Goal: Task Accomplishment & Management: Manage account settings

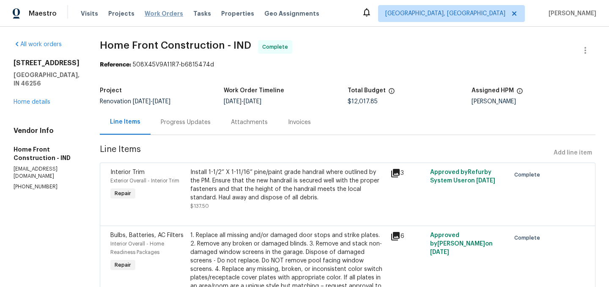
click at [160, 14] on span "Work Orders" at bounding box center [164, 13] width 38 height 8
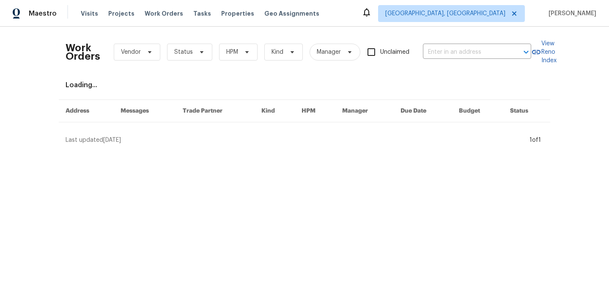
click at [188, 61] on div "Work Orders Vendor Status HPM Kind Manager Unclaimed ​" at bounding box center [299, 51] width 466 height 37
click at [186, 57] on span "Status" at bounding box center [189, 52] width 45 height 17
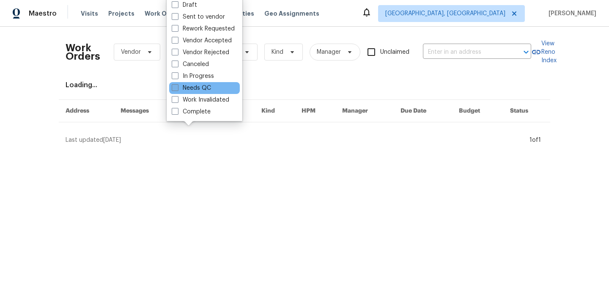
click at [194, 88] on label "Needs QC" at bounding box center [191, 88] width 39 height 8
click at [177, 88] on input "Needs QC" at bounding box center [174, 86] width 5 height 5
checkbox input "true"
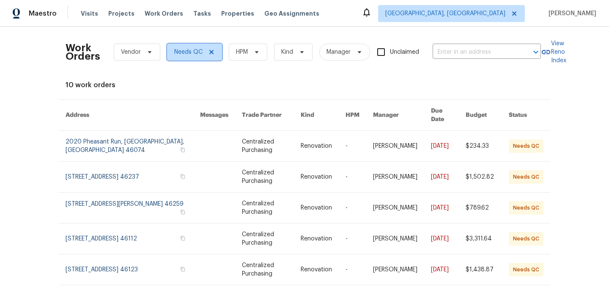
click at [211, 49] on icon at bounding box center [211, 52] width 7 height 7
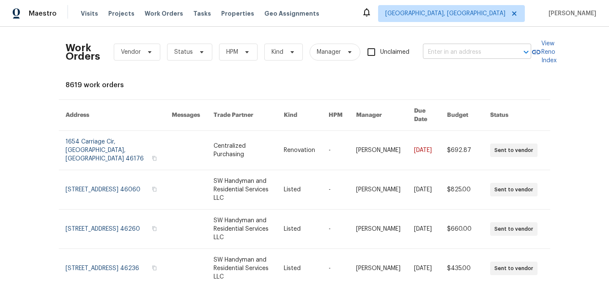
click at [459, 51] on input "text" at bounding box center [465, 52] width 85 height 13
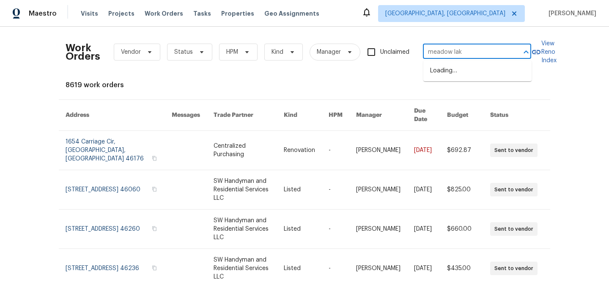
type input "meadow lake"
click at [461, 92] on li "13763 Meadow Lake Dr, Fishers, IN 46038" at bounding box center [477, 85] width 108 height 14
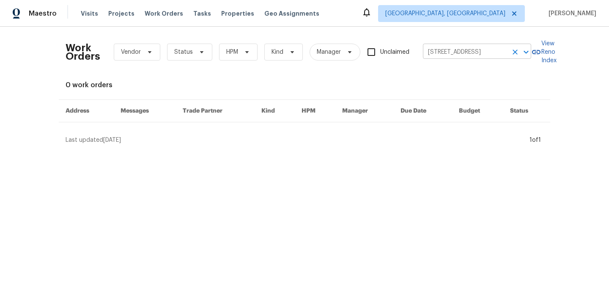
click at [451, 54] on input "13763 Meadow Lake Dr, Fishers, IN 46038" at bounding box center [465, 52] width 85 height 13
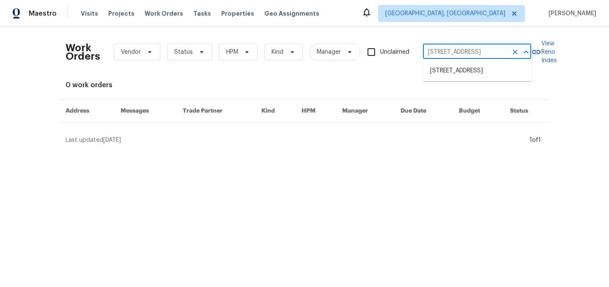
click at [517, 50] on icon "Clear" at bounding box center [514, 51] width 5 height 5
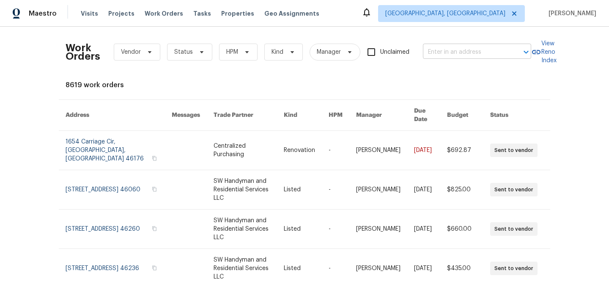
click at [475, 53] on input "text" at bounding box center [465, 52] width 85 height 13
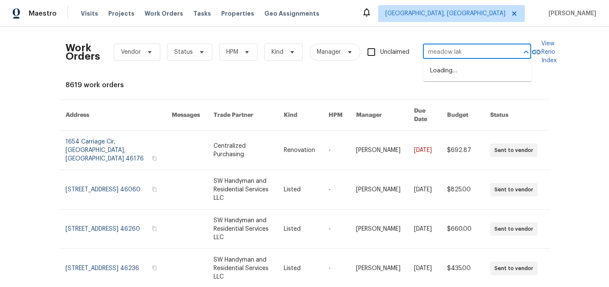
type input "meadow lake"
click at [463, 76] on li "13947 Meadow Lake Dr, Fishers, IN 46038" at bounding box center [477, 71] width 108 height 14
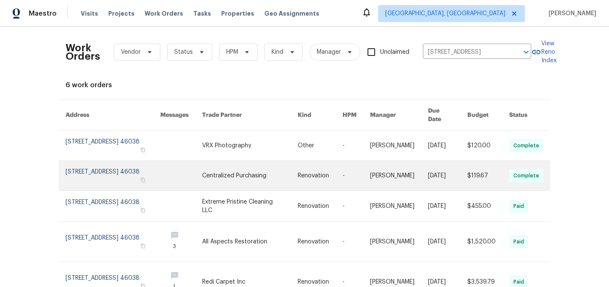
click at [105, 172] on link at bounding box center [113, 176] width 95 height 30
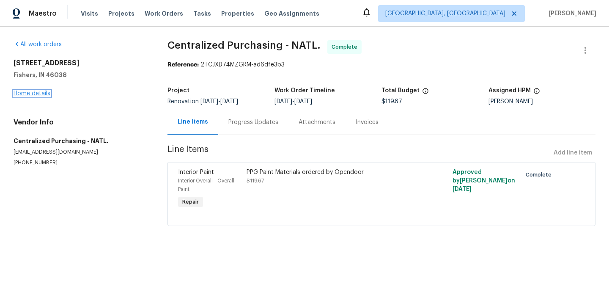
click at [33, 94] on link "Home details" at bounding box center [32, 93] width 37 height 6
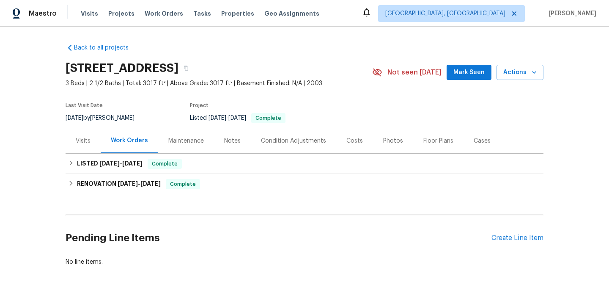
scroll to position [37, 0]
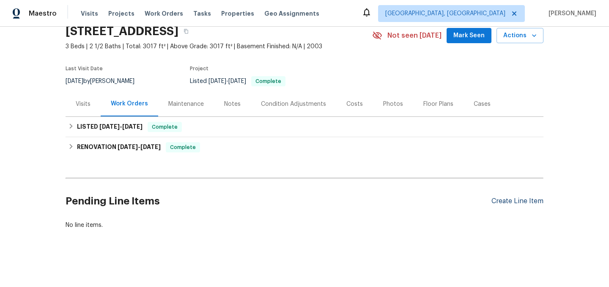
click at [520, 202] on div "Create Line Item" at bounding box center [517, 201] width 52 height 8
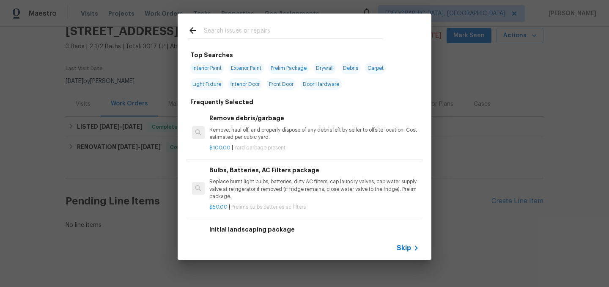
click at [230, 31] on input "text" at bounding box center [293, 31] width 179 height 13
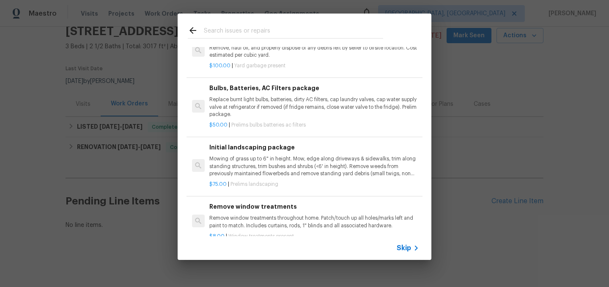
scroll to position [83, 0]
click at [288, 166] on p "Mowing of grass up to 6" in height. Mow, edge along driveways & sidewalks, trim…" at bounding box center [314, 165] width 210 height 22
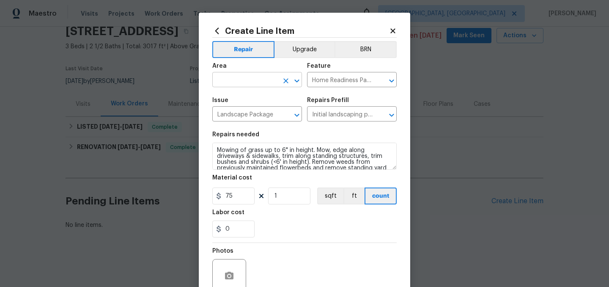
click at [227, 82] on input "text" at bounding box center [245, 80] width 66 height 13
type input "l"
click at [238, 111] on li "Exterior Overall" at bounding box center [257, 114] width 90 height 14
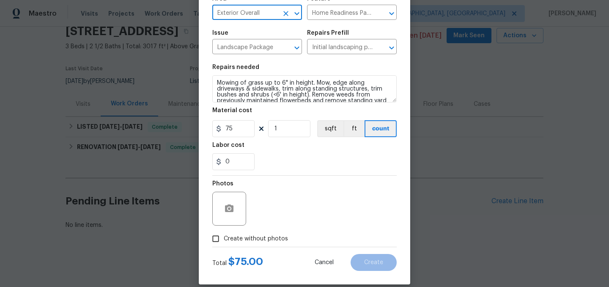
scroll to position [78, 0]
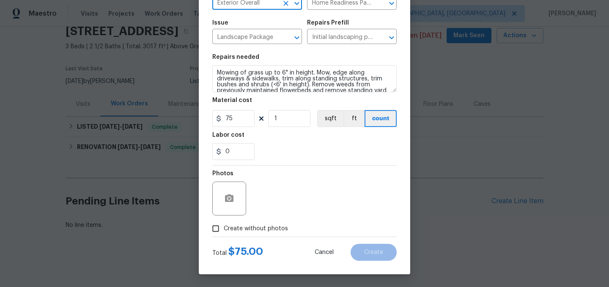
type input "Exterior Overall"
click at [234, 226] on span "Create without photos" at bounding box center [256, 228] width 64 height 9
click at [224, 226] on input "Create without photos" at bounding box center [216, 228] width 16 height 16
checkbox input "true"
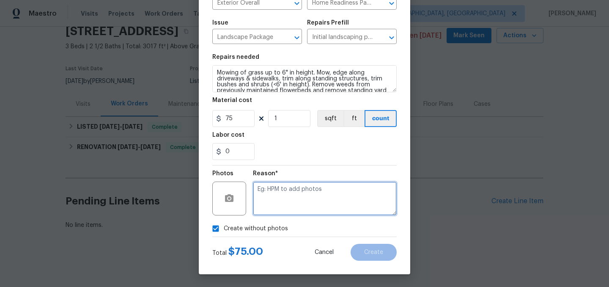
click at [297, 200] on textarea at bounding box center [325, 198] width 144 height 34
type textarea "."
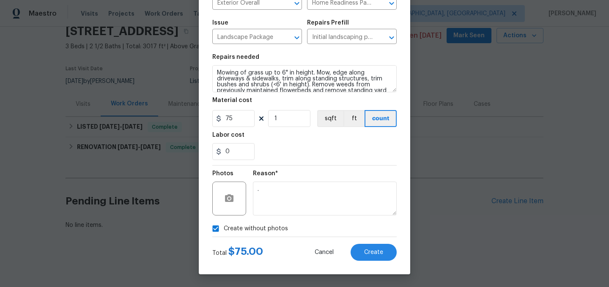
click at [252, 224] on span "Create without photos" at bounding box center [256, 228] width 64 height 9
click at [224, 224] on input "Create without photos" at bounding box center [216, 228] width 16 height 16
checkbox input "false"
click at [372, 254] on span "Create" at bounding box center [373, 252] width 19 height 6
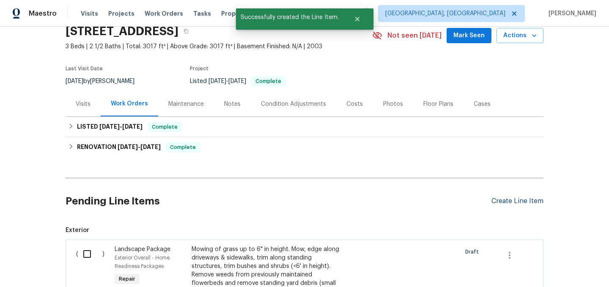
click at [521, 200] on div "Create Line Item" at bounding box center [517, 201] width 52 height 8
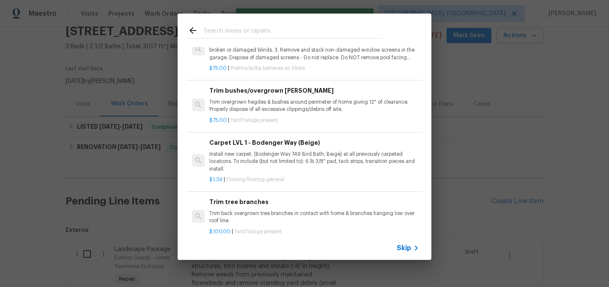
scroll to position [310, 0]
click at [261, 105] on p "Trim overgrown hegdes & bushes around perimeter of home giving 12" of clearance…" at bounding box center [314, 105] width 210 height 14
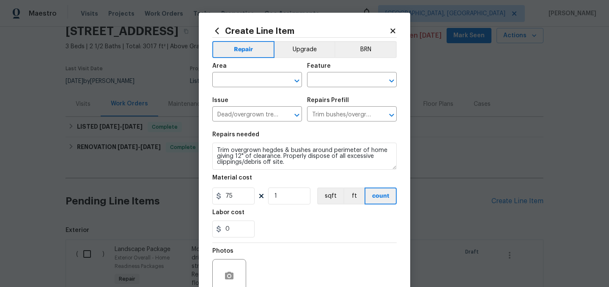
click at [225, 74] on div "Area" at bounding box center [257, 68] width 90 height 11
click at [226, 80] on input "text" at bounding box center [245, 80] width 66 height 13
click at [241, 112] on li "Exterior Overall" at bounding box center [257, 114] width 90 height 14
type input "Exterior Overall"
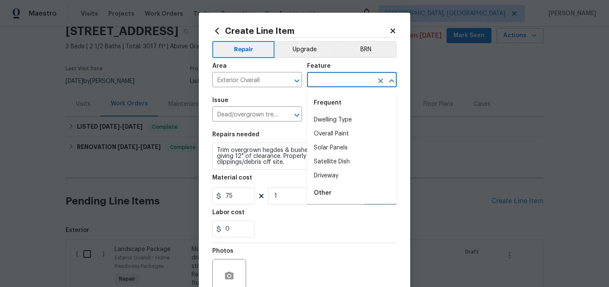
click at [317, 76] on input "text" at bounding box center [340, 80] width 66 height 13
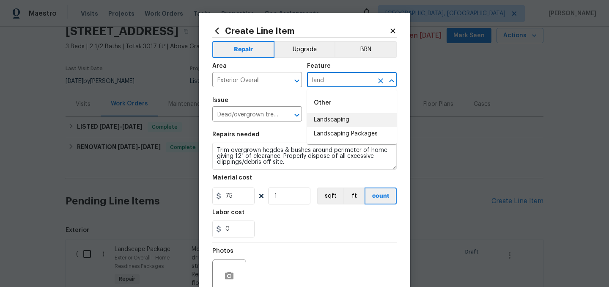
click at [335, 122] on li "Landscaping" at bounding box center [352, 120] width 90 height 14
type input "Landscaping"
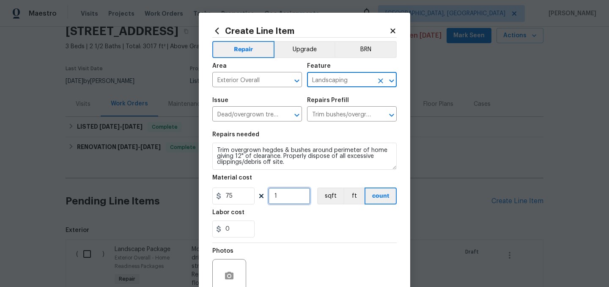
click at [285, 197] on input "1" at bounding box center [289, 195] width 42 height 17
click at [271, 245] on div "Photos" at bounding box center [304, 270] width 184 height 55
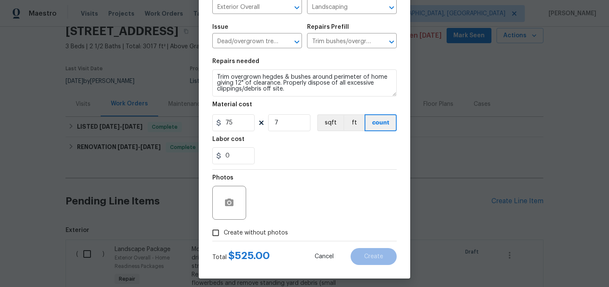
scroll to position [78, 0]
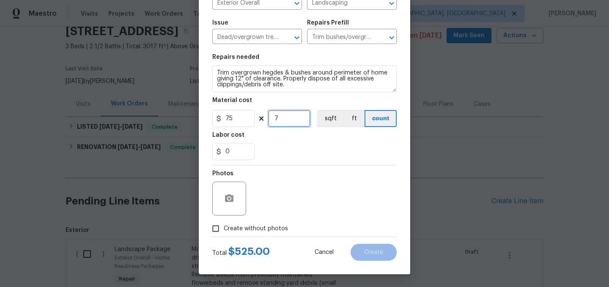
click at [293, 118] on input "7" at bounding box center [289, 118] width 42 height 17
type input "4"
click at [216, 228] on input "Create without photos" at bounding box center [216, 228] width 16 height 16
checkbox input "true"
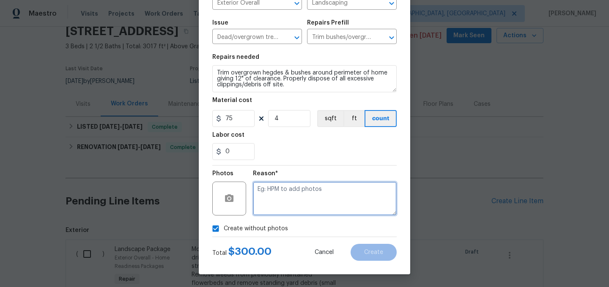
click at [263, 203] on textarea at bounding box center [325, 198] width 144 height 34
type textarea "."
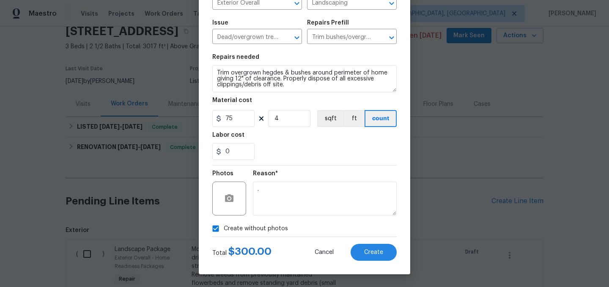
click at [216, 229] on input "Create without photos" at bounding box center [216, 228] width 16 height 16
checkbox input "false"
click at [372, 250] on span "Create" at bounding box center [373, 252] width 19 height 6
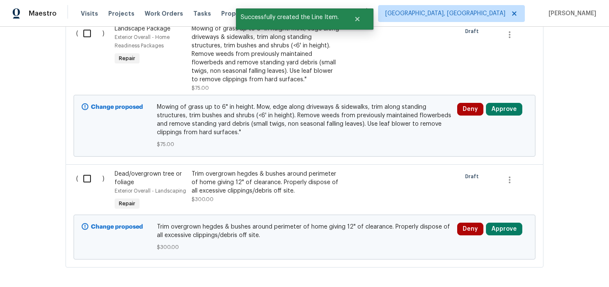
scroll to position [296, 0]
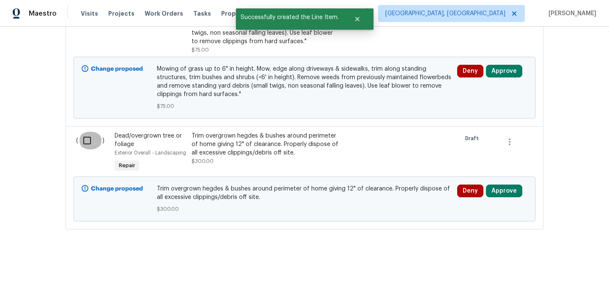
click at [85, 143] on input "checkbox" at bounding box center [90, 141] width 24 height 18
checkbox input "true"
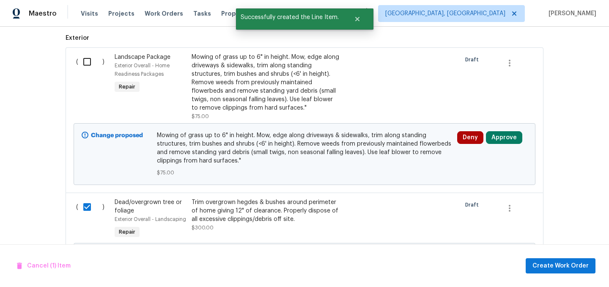
scroll to position [215, 0]
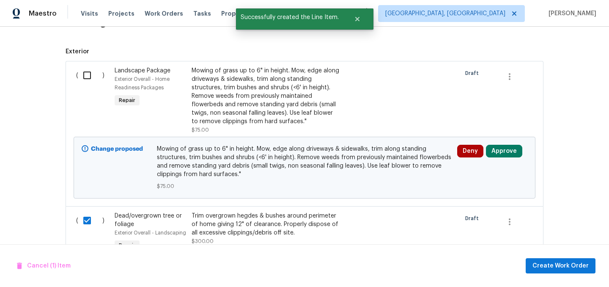
click at [85, 73] on input "checkbox" at bounding box center [90, 75] width 24 height 18
checkbox input "true"
click at [555, 265] on span "Create Work Order" at bounding box center [560, 265] width 56 height 11
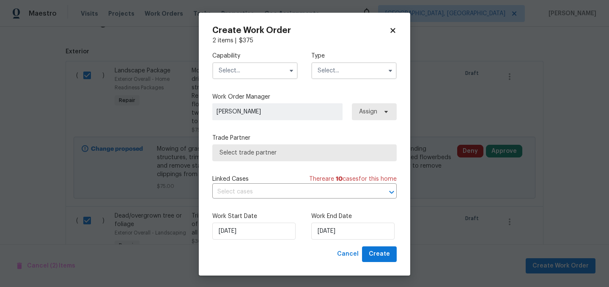
click at [231, 75] on input "text" at bounding box center [254, 70] width 85 height 17
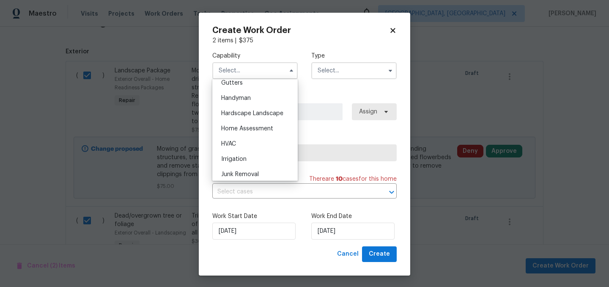
scroll to position [457, 0]
click at [256, 114] on span "Hardscape Landscape" at bounding box center [252, 113] width 62 height 6
type input "Hardscape Landscape"
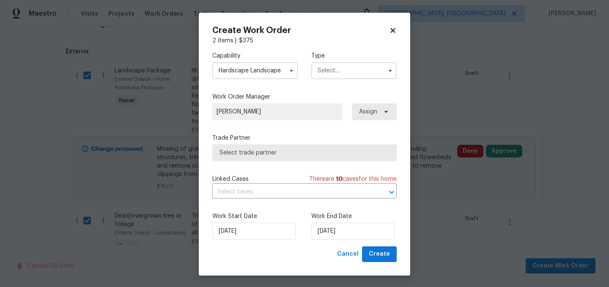
click at [345, 73] on input "text" at bounding box center [353, 70] width 85 height 17
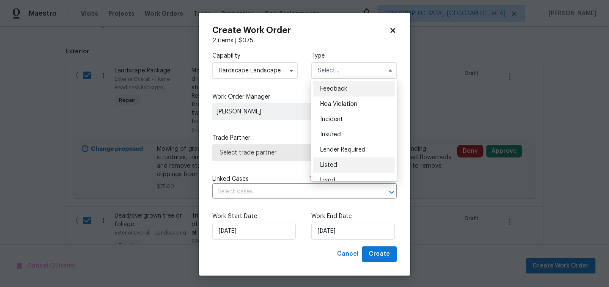
click at [348, 160] on div "Listed" at bounding box center [353, 164] width 81 height 15
type input "Listed"
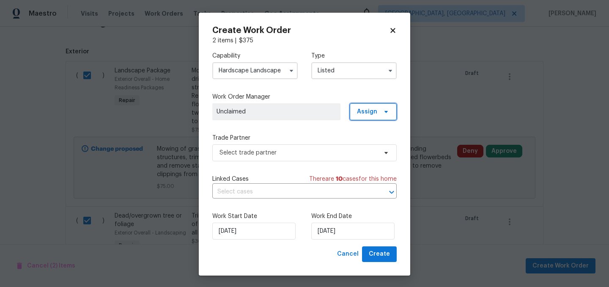
click at [369, 117] on span "Assign" at bounding box center [373, 111] width 47 height 17
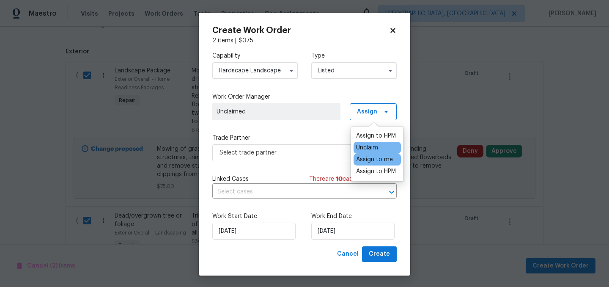
click at [375, 161] on div "Assign to me" at bounding box center [374, 159] width 37 height 8
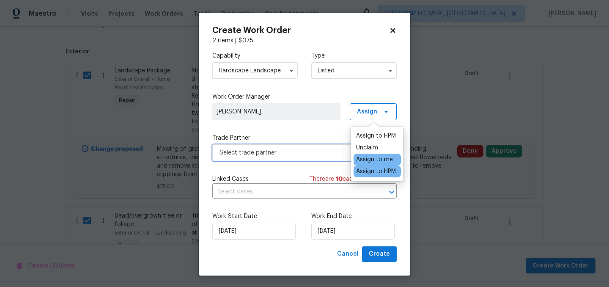
click at [327, 159] on span "Select trade partner" at bounding box center [304, 152] width 184 height 17
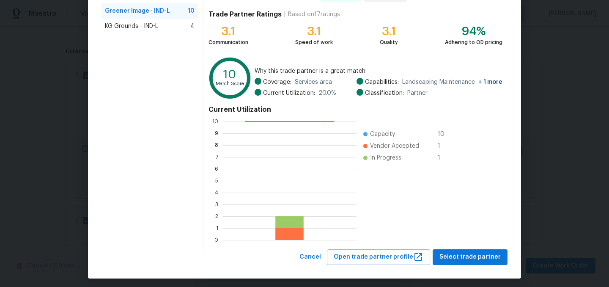
scroll to position [86, 0]
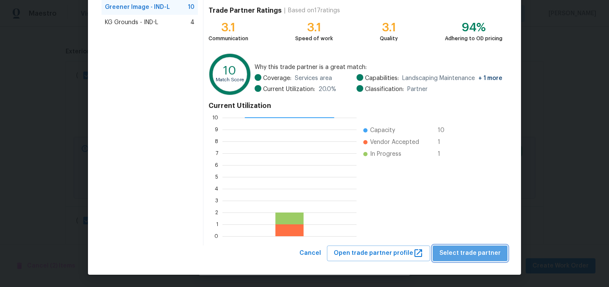
click at [477, 253] on span "Select trade partner" at bounding box center [469, 253] width 61 height 11
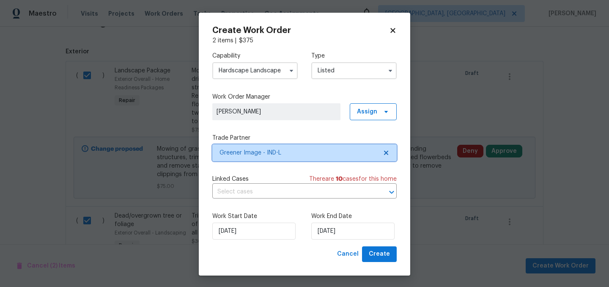
scroll to position [0, 0]
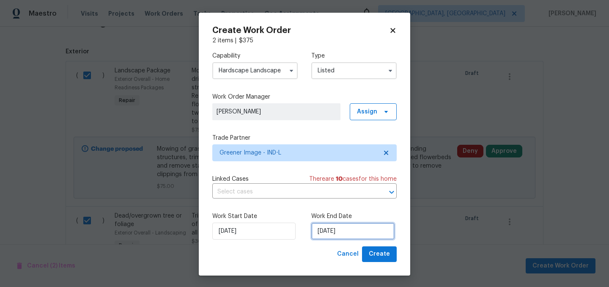
click at [353, 228] on input "9/28/2025" at bounding box center [352, 230] width 83 height 17
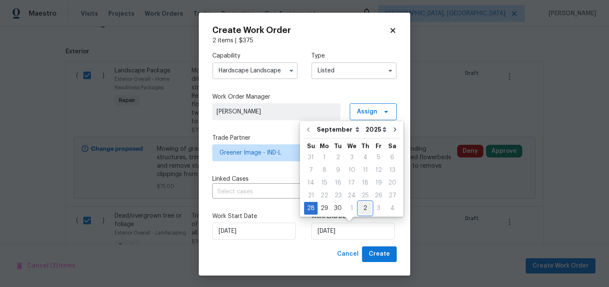
click at [359, 207] on div "2" at bounding box center [365, 208] width 13 height 12
type input "10/2/2025"
select select "9"
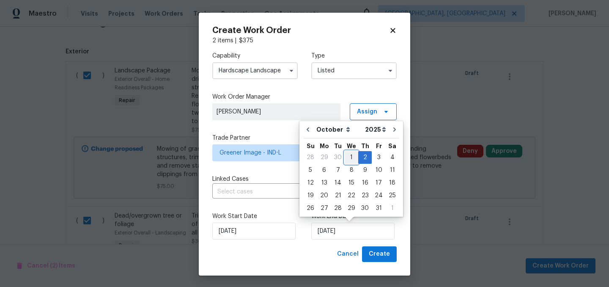
click at [345, 157] on div "1" at bounding box center [352, 157] width 14 height 12
type input "10/1/2025"
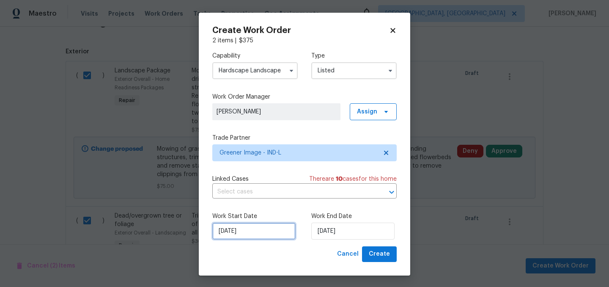
click at [253, 231] on input "9/28/2025" at bounding box center [253, 230] width 83 height 17
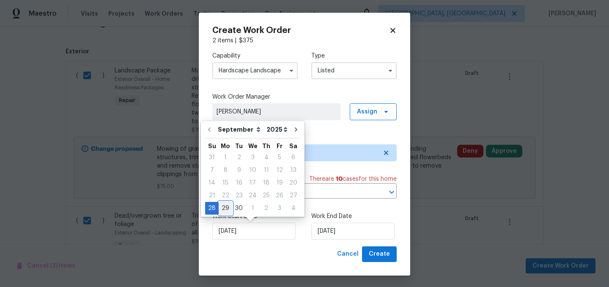
click at [222, 209] on div "29" at bounding box center [226, 208] width 14 height 12
type input "9/29/2025"
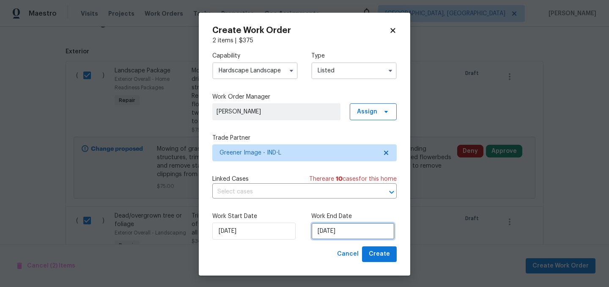
select select "9"
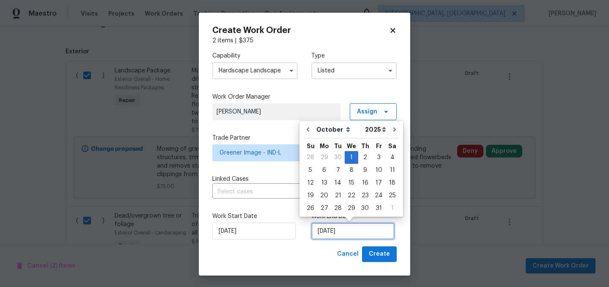
click at [353, 231] on input "10/1/2025" at bounding box center [352, 230] width 83 height 17
click at [358, 156] on div "2" at bounding box center [365, 157] width 14 height 12
type input "10/2/2025"
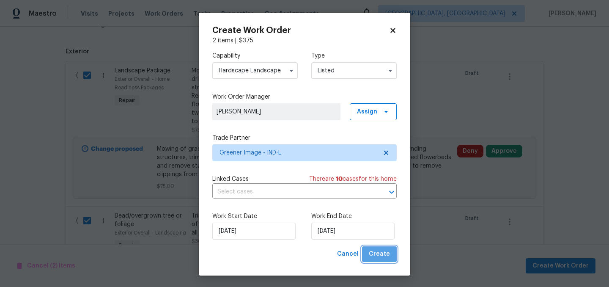
click at [381, 257] on span "Create" at bounding box center [379, 254] width 21 height 11
checkbox input "false"
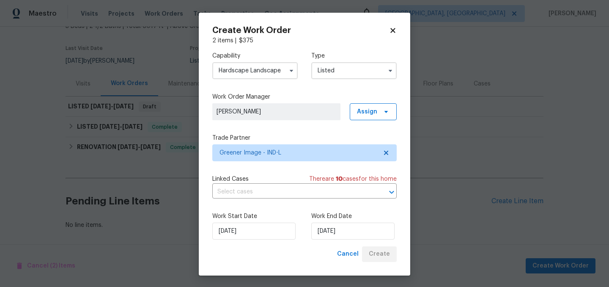
scroll to position [57, 0]
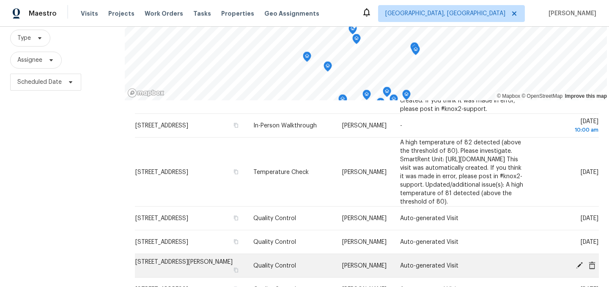
scroll to position [488, 0]
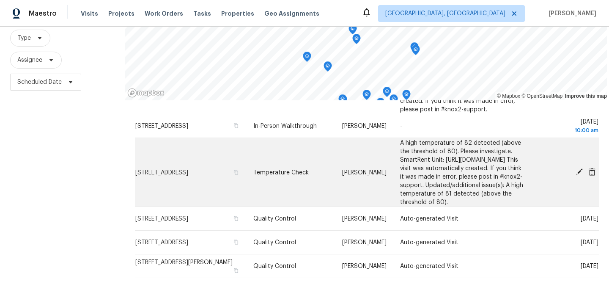
click at [575, 175] on span at bounding box center [579, 172] width 13 height 8
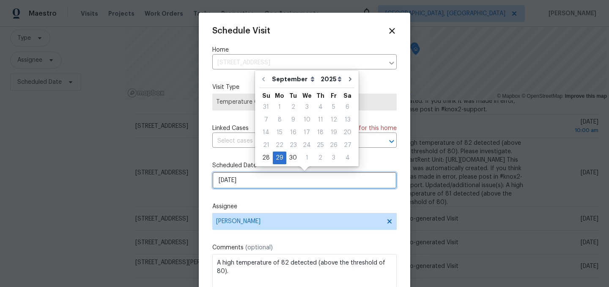
click at [287, 180] on input "[DATE]" at bounding box center [304, 180] width 184 height 17
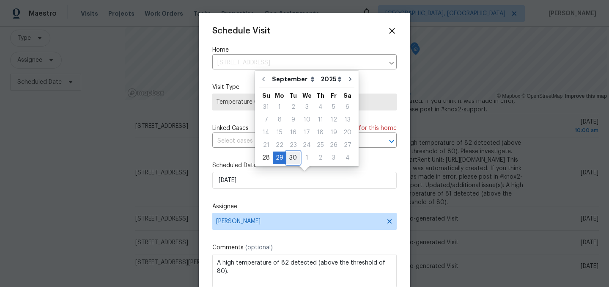
click at [292, 157] on div "30" at bounding box center [293, 158] width 14 height 12
type input "9/30/2025"
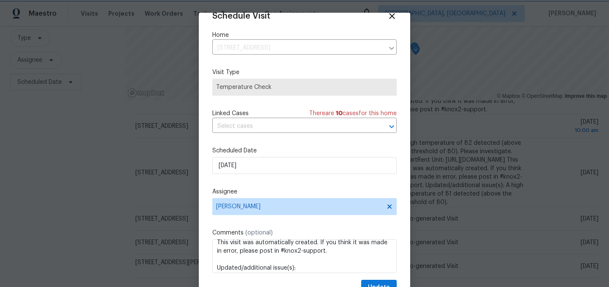
scroll to position [118, 0]
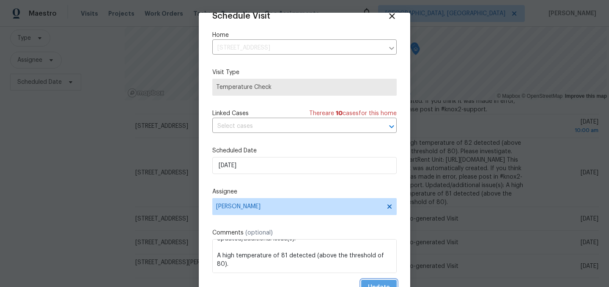
click at [383, 281] on button "Update" at bounding box center [379, 288] width 36 height 16
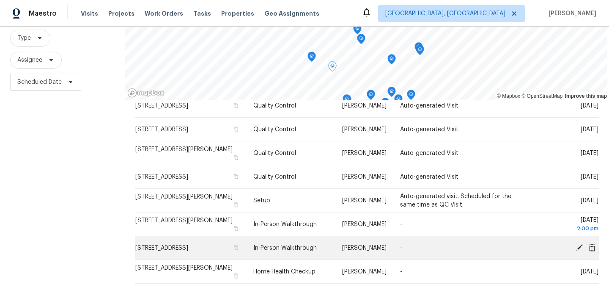
scroll to position [121, 0]
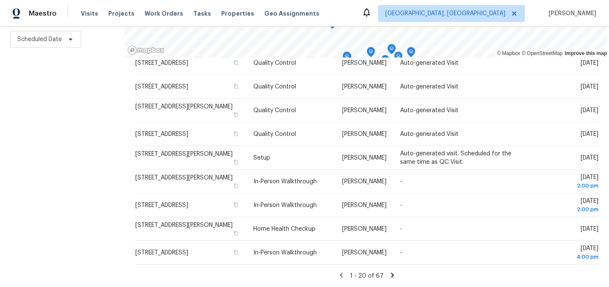
click at [390, 274] on icon at bounding box center [393, 275] width 8 height 8
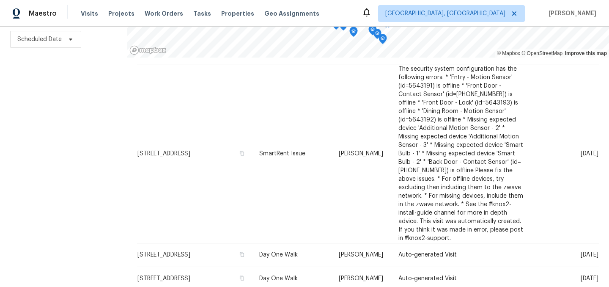
scroll to position [489, 0]
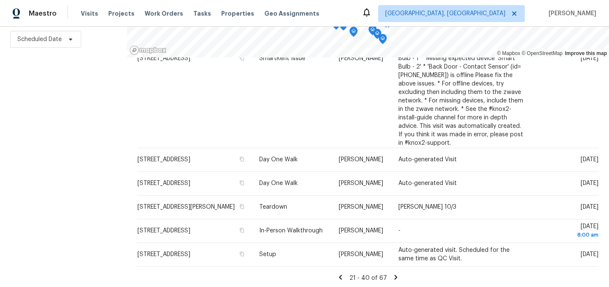
click at [342, 276] on icon at bounding box center [341, 277] width 8 height 8
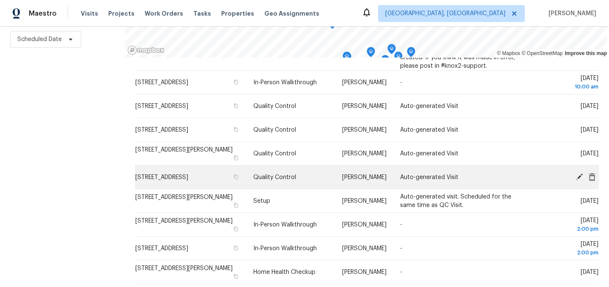
scroll to position [491, 0]
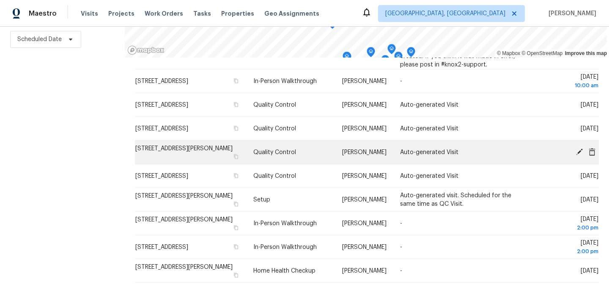
click at [578, 155] on icon at bounding box center [579, 152] width 8 height 8
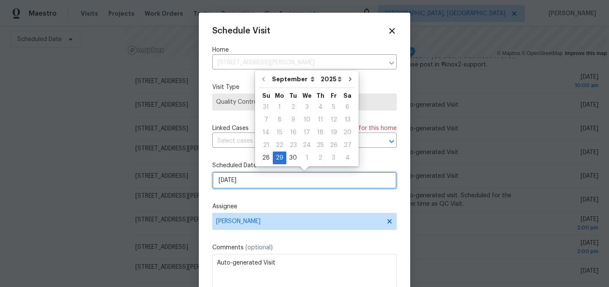
click at [257, 176] on input "[DATE]" at bounding box center [304, 180] width 184 height 17
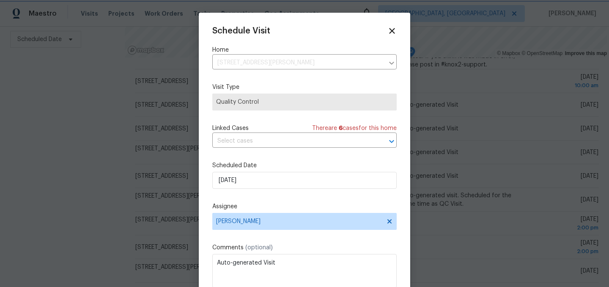
click at [73, 190] on div at bounding box center [304, 143] width 609 height 287
click at [396, 30] on div "Schedule Visit" at bounding box center [304, 30] width 184 height 9
click at [394, 30] on icon at bounding box center [392, 31] width 10 height 10
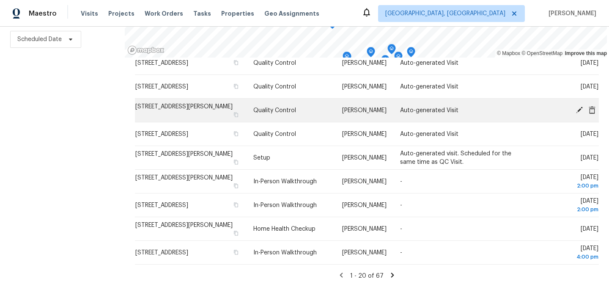
scroll to position [574, 0]
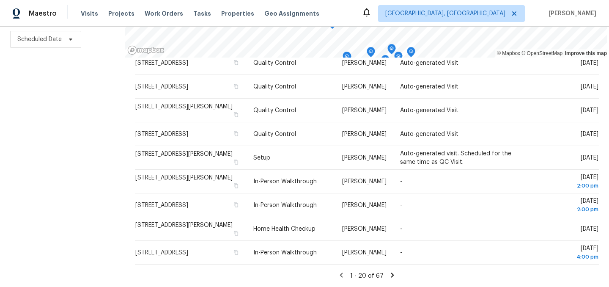
click at [391, 274] on icon at bounding box center [392, 274] width 3 height 5
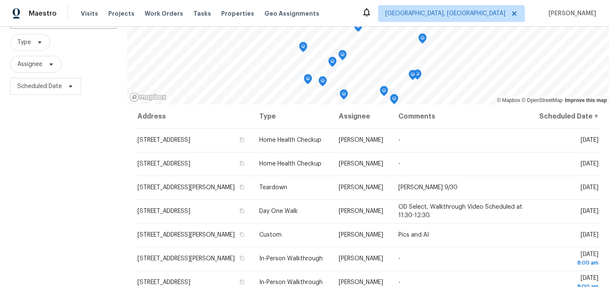
scroll to position [121, 0]
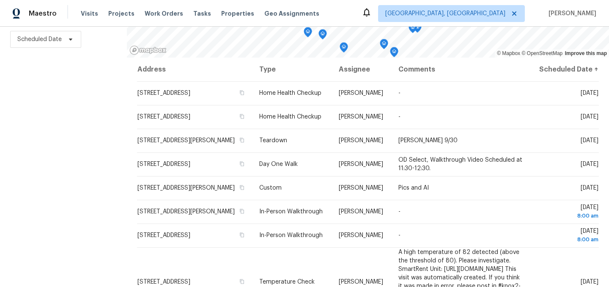
click at [91, 137] on div "Filters Reset ​ Type Assignee Scheduled Date" at bounding box center [63, 109] width 127 height 356
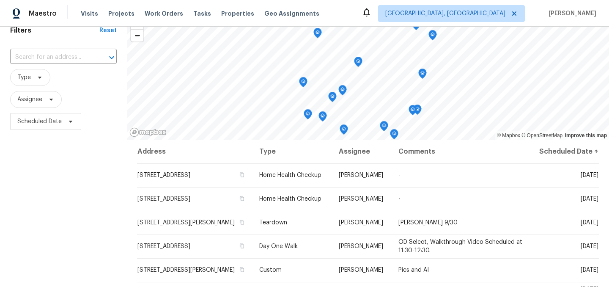
scroll to position [0, 0]
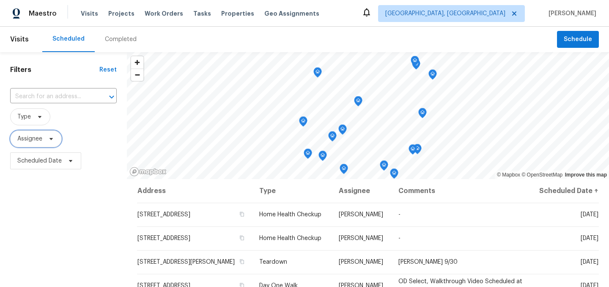
click at [35, 134] on span "Assignee" at bounding box center [36, 138] width 52 height 17
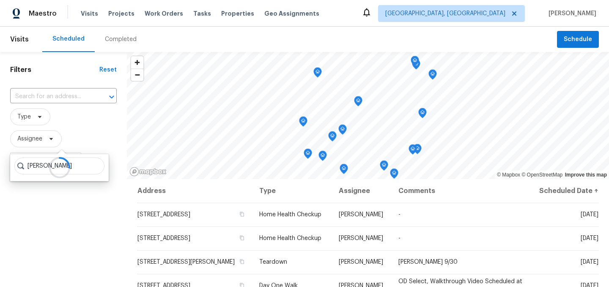
type input "isaul martinez"
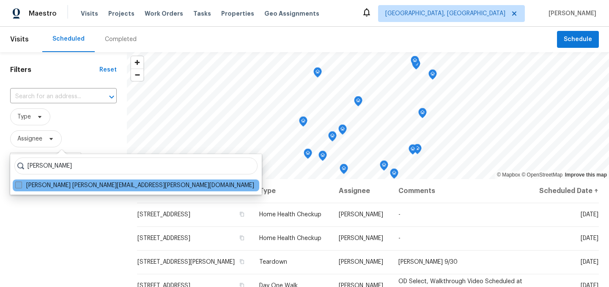
click at [20, 185] on span at bounding box center [18, 184] width 7 height 7
click at [20, 185] on input "Isaul Martinez isaul.martinez@opendoor.com" at bounding box center [17, 183] width 5 height 5
checkbox input "true"
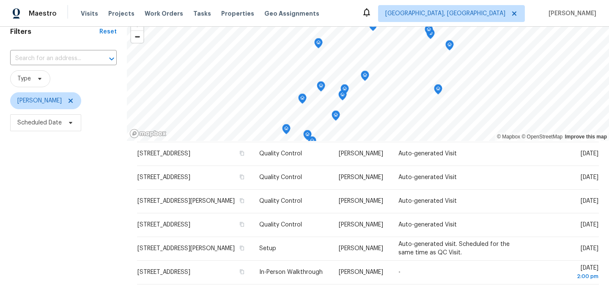
scroll to position [37, 0]
click at [49, 127] on span "Scheduled Date" at bounding box center [39, 123] width 44 height 8
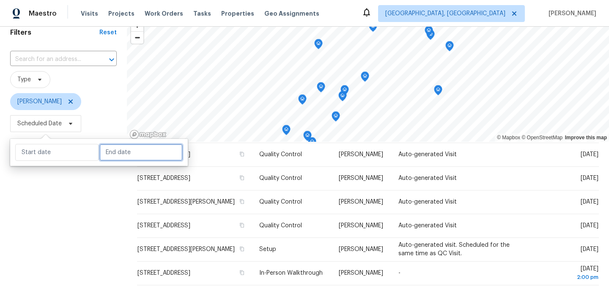
click at [117, 155] on input "text" at bounding box center [140, 152] width 83 height 17
select select "8"
select select "2025"
select select "9"
select select "2025"
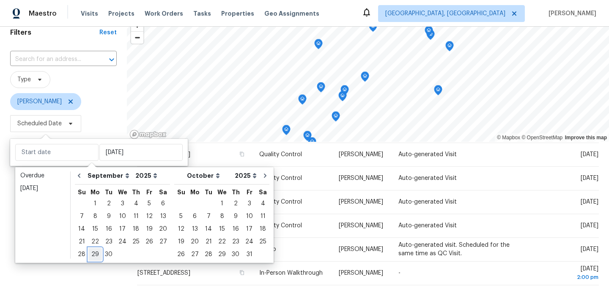
click at [93, 253] on div "29" at bounding box center [95, 254] width 14 height 12
type input "Mon, Sep 29"
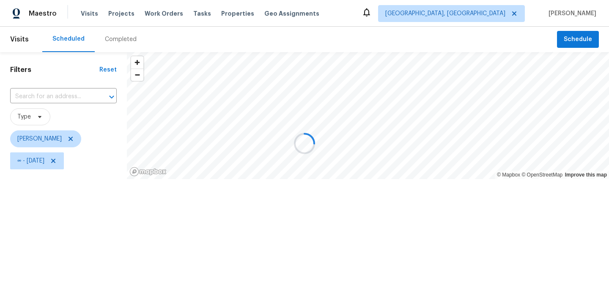
click at [71, 271] on div at bounding box center [304, 143] width 609 height 287
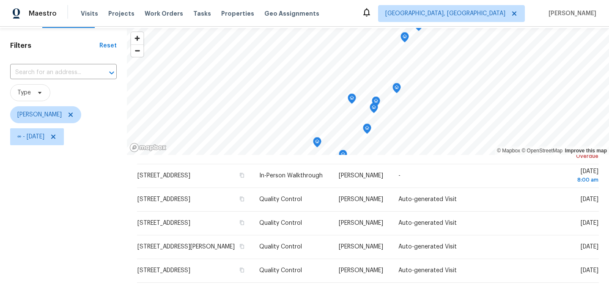
scroll to position [25, 0]
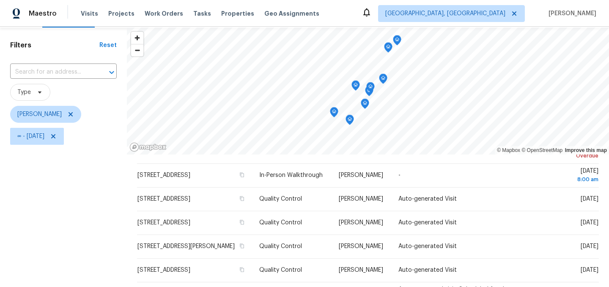
click at [395, 42] on icon "Map marker" at bounding box center [397, 41] width 8 height 10
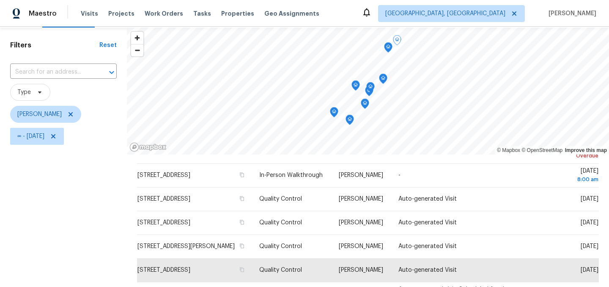
click at [361, 103] on icon "Map marker" at bounding box center [365, 104] width 8 height 10
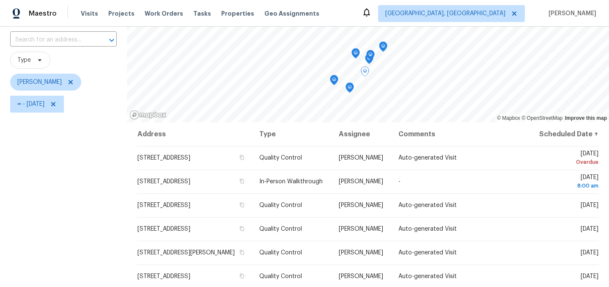
scroll to position [53, 0]
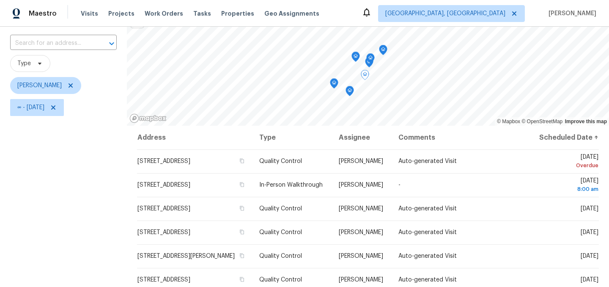
click at [352, 55] on icon "Map marker" at bounding box center [356, 57] width 8 height 10
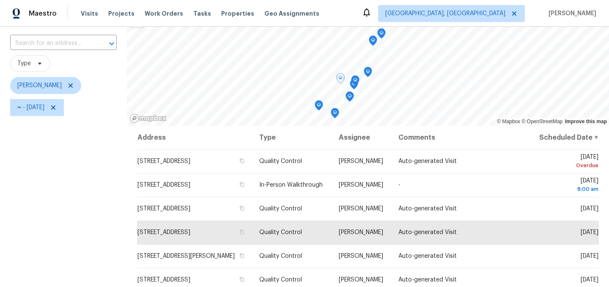
click at [364, 73] on icon "Map marker" at bounding box center [368, 72] width 8 height 10
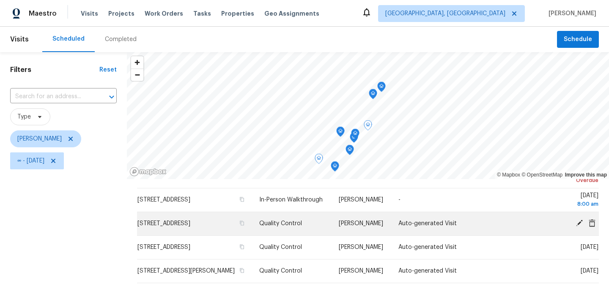
scroll to position [0, 0]
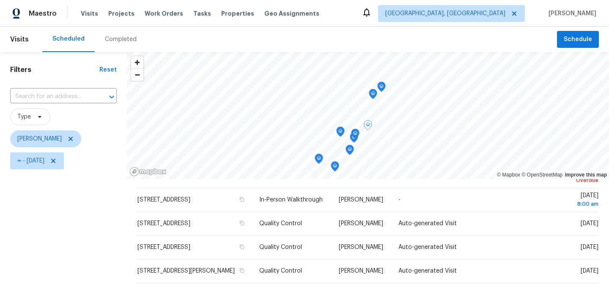
click at [354, 134] on icon "Map marker" at bounding box center [355, 133] width 3 height 2
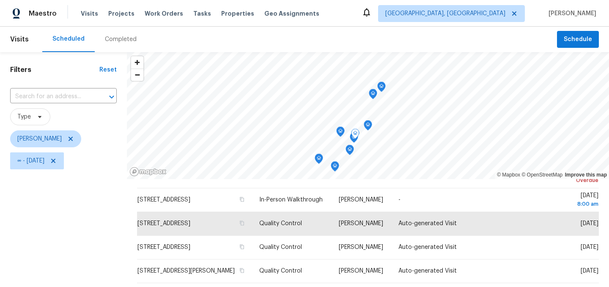
click at [351, 139] on div "Map marker" at bounding box center [355, 135] width 8 height 13
click at [348, 148] on icon "Map marker" at bounding box center [350, 148] width 4 height 2
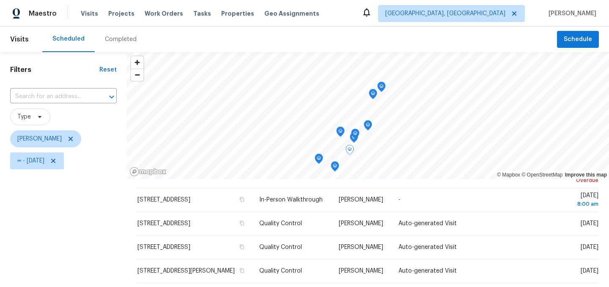
click at [339, 131] on icon "Map marker" at bounding box center [340, 131] width 3 height 2
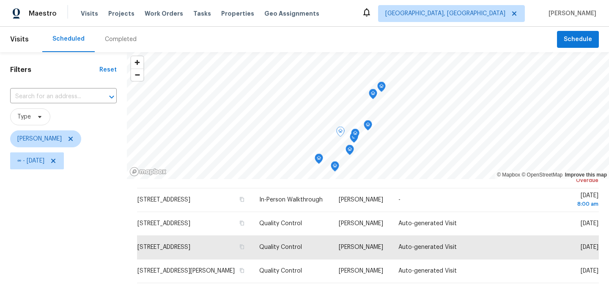
click at [369, 94] on icon "Map marker" at bounding box center [373, 94] width 8 height 10
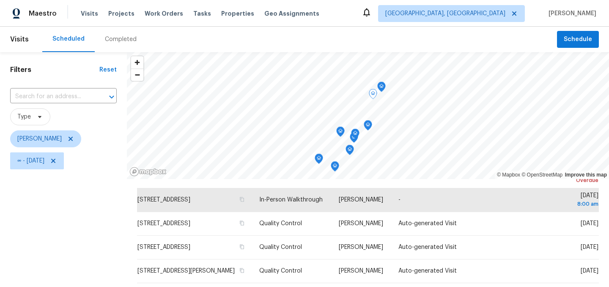
click at [381, 87] on icon "Map marker" at bounding box center [381, 86] width 1 height 1
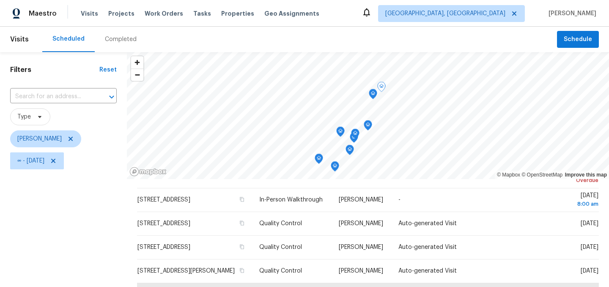
click at [364, 122] on icon "Map marker" at bounding box center [368, 126] width 8 height 10
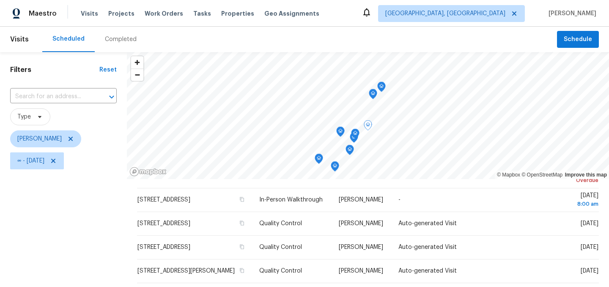
click at [353, 134] on icon "Map marker" at bounding box center [355, 134] width 8 height 10
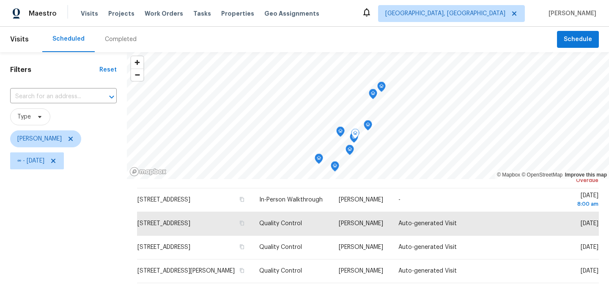
click at [351, 139] on icon "Map marker" at bounding box center [355, 134] width 8 height 11
click at [351, 140] on div "Map marker" at bounding box center [355, 135] width 8 height 13
click at [316, 159] on icon "Map marker" at bounding box center [319, 159] width 8 height 10
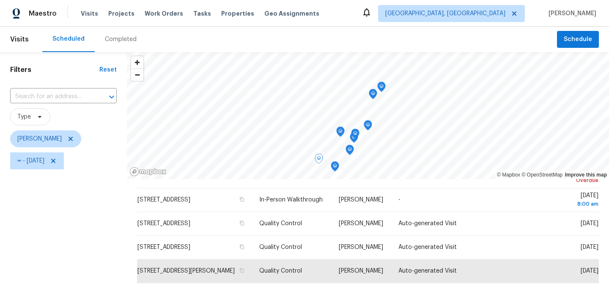
click at [332, 168] on icon "Map marker" at bounding box center [335, 167] width 8 height 10
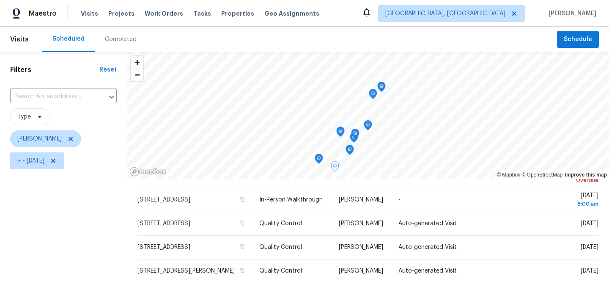
click at [111, 217] on div "Filters Reset ​ Type Isaul Martinez ∞ - Mon, Sep 29" at bounding box center [63, 230] width 127 height 356
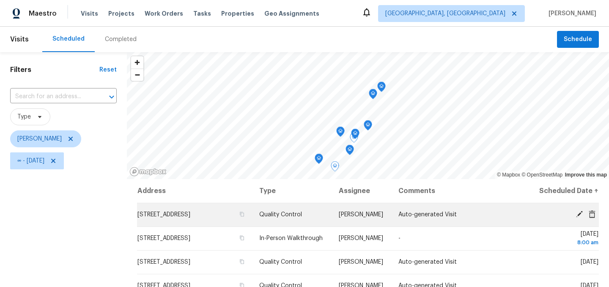
click at [579, 217] on icon at bounding box center [579, 214] width 7 height 7
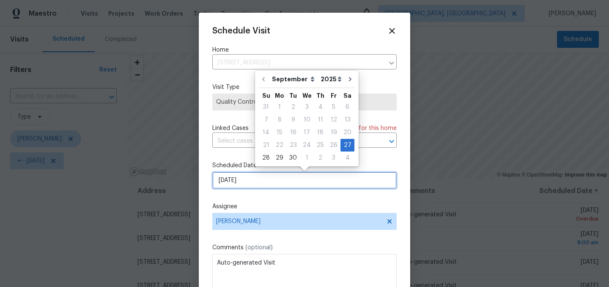
click at [278, 184] on input "9/27/2025" at bounding box center [304, 180] width 184 height 17
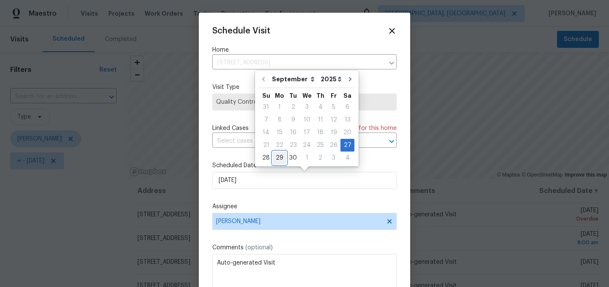
click at [280, 158] on div "29" at bounding box center [280, 158] width 14 height 12
type input "9/29/2025"
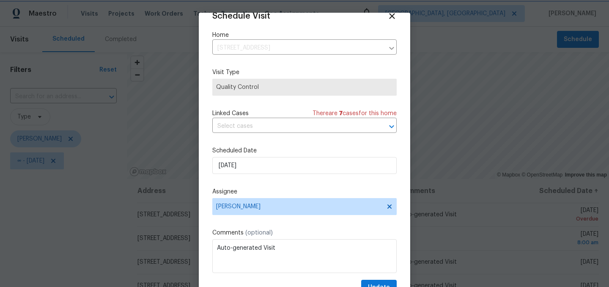
scroll to position [35, 0]
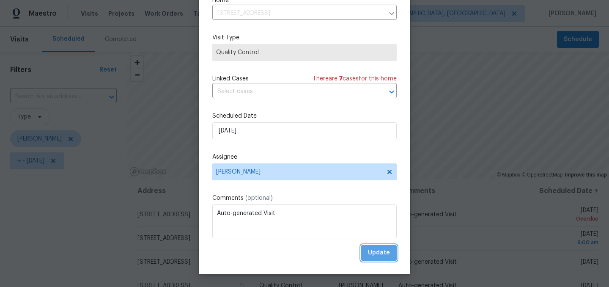
click at [389, 246] on button "Update" at bounding box center [379, 253] width 36 height 16
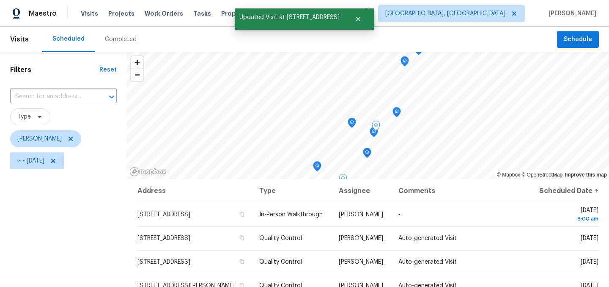
click at [97, 236] on div "Filters Reset ​ Type Isaul Martinez ∞ - Mon, Sep 29" at bounding box center [63, 230] width 127 height 356
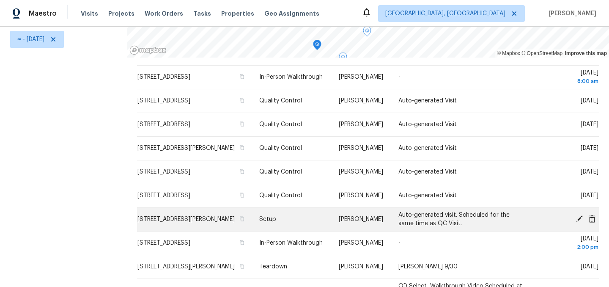
scroll to position [16, 0]
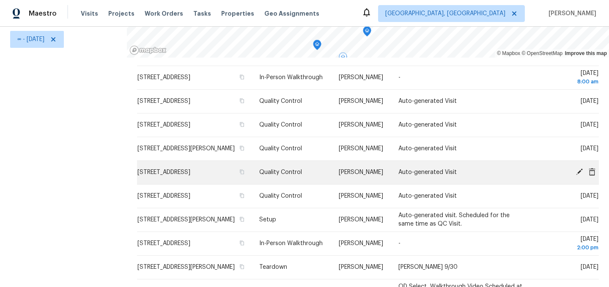
click at [578, 175] on icon at bounding box center [579, 172] width 8 height 8
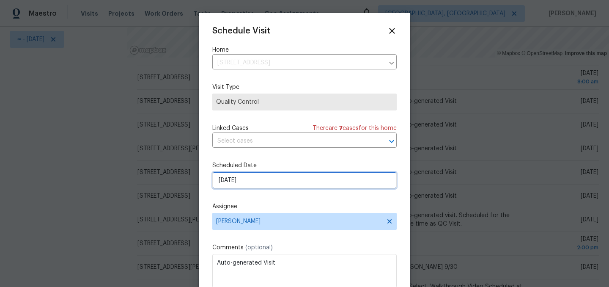
click at [252, 184] on input "9/29/2025" at bounding box center [304, 180] width 184 height 17
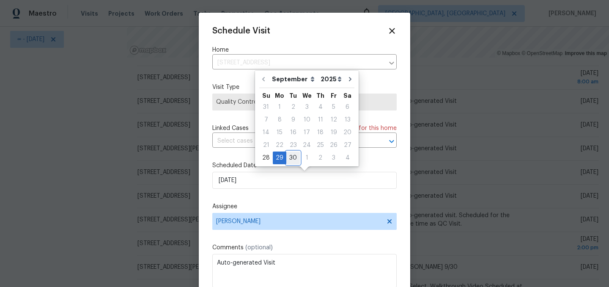
click at [292, 155] on div "30" at bounding box center [293, 158] width 14 height 12
type input "9/30/2025"
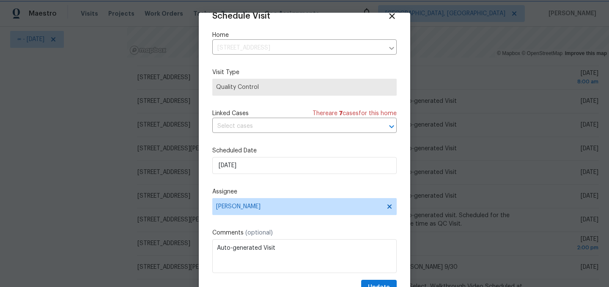
scroll to position [35, 0]
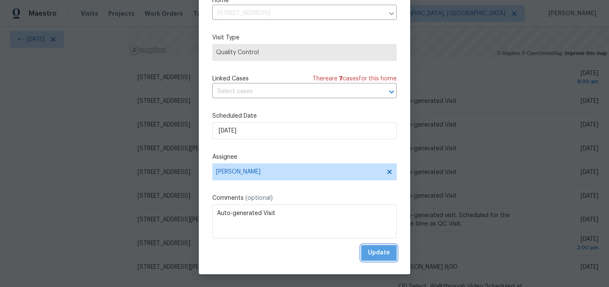
click at [382, 252] on span "Update" at bounding box center [379, 252] width 22 height 11
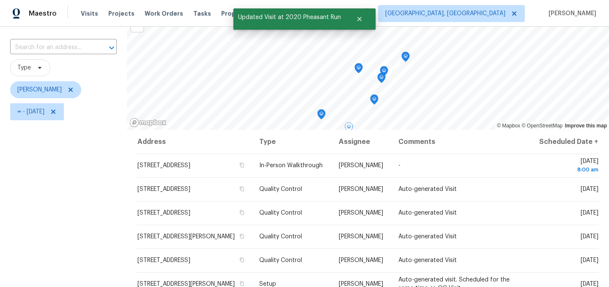
scroll to position [0, 0]
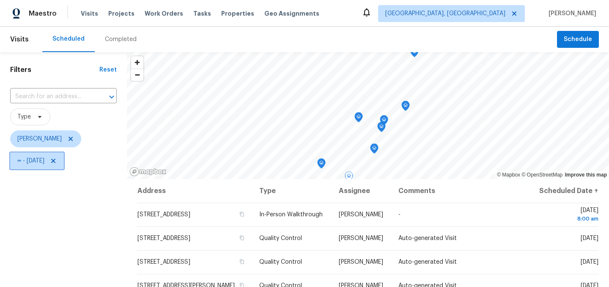
click at [55, 160] on icon at bounding box center [53, 161] width 4 height 4
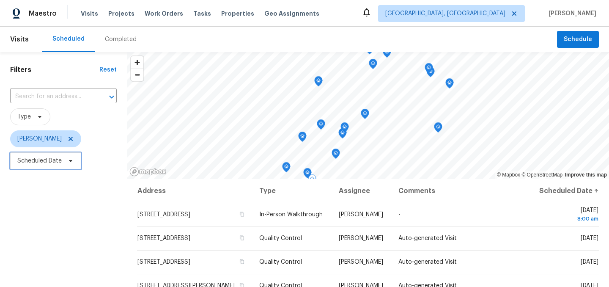
click at [55, 162] on span "Scheduled Date" at bounding box center [39, 160] width 44 height 8
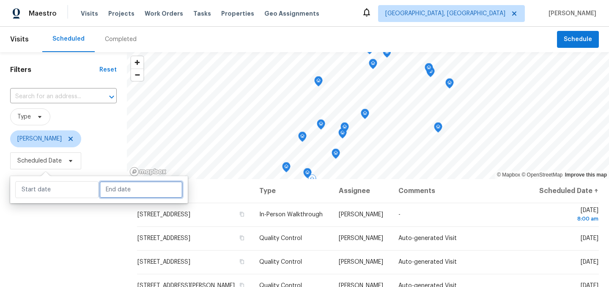
click at [121, 196] on input "text" at bounding box center [140, 189] width 83 height 17
select select "8"
select select "2025"
select select "9"
select select "2025"
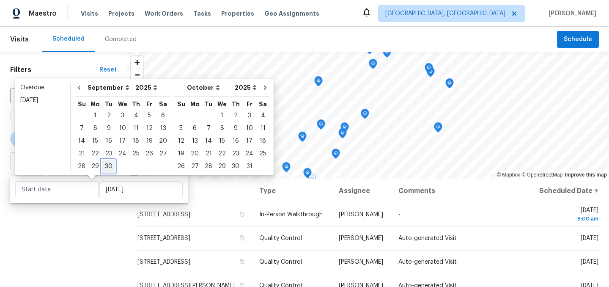
click at [107, 165] on div "30" at bounding box center [109, 166] width 14 height 12
type input "Tue, Sep 30"
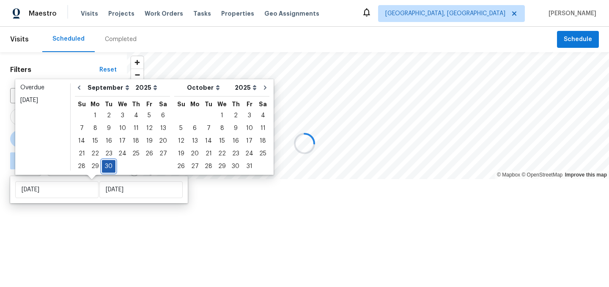
click at [105, 166] on div "30" at bounding box center [109, 166] width 14 height 12
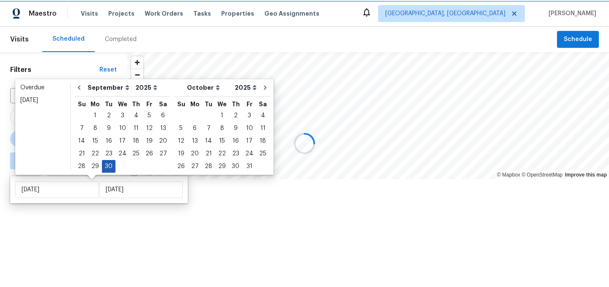
type input "Tue, Sep 30"
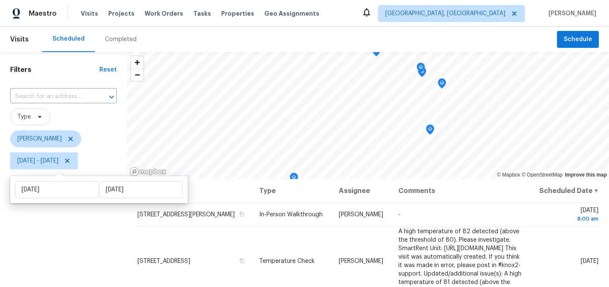
click at [98, 250] on div "Filters Reset ​ Type Isaul Martinez Tue, Sep 30 - Tue, Sep 30" at bounding box center [63, 230] width 127 height 356
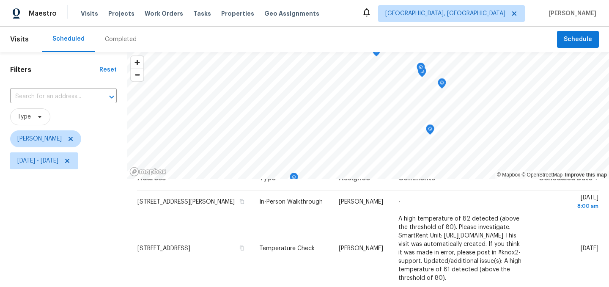
click at [89, 210] on div "Filters Reset ​ Type Isaul Martinez Tue, Sep 30 - Tue, Sep 30" at bounding box center [63, 230] width 127 height 356
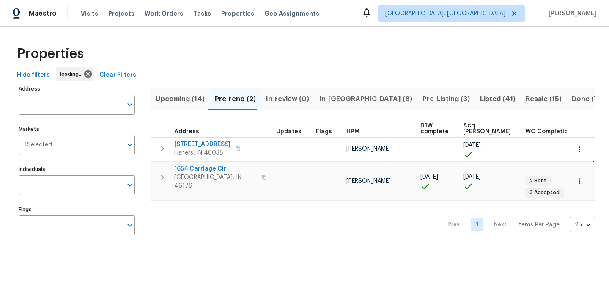
click at [422, 102] on span "Pre-Listing (3)" at bounding box center [445, 99] width 47 height 12
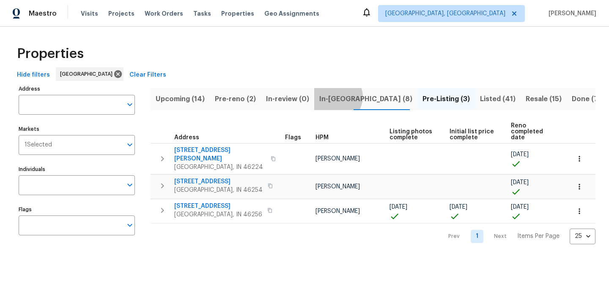
click at [330, 96] on span "In-[GEOGRAPHIC_DATA] (8)" at bounding box center [365, 99] width 93 height 12
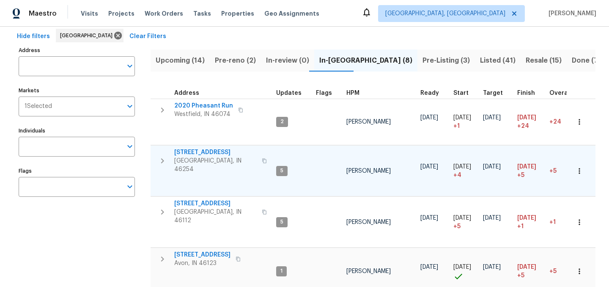
scroll to position [39, 0]
click at [235, 59] on span "Pre-reno (2)" at bounding box center [235, 60] width 41 height 12
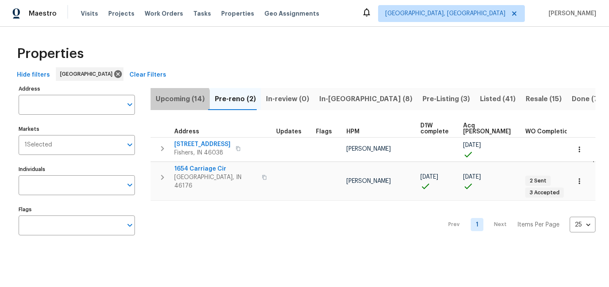
click at [179, 101] on span "Upcoming (14)" at bounding box center [180, 99] width 49 height 12
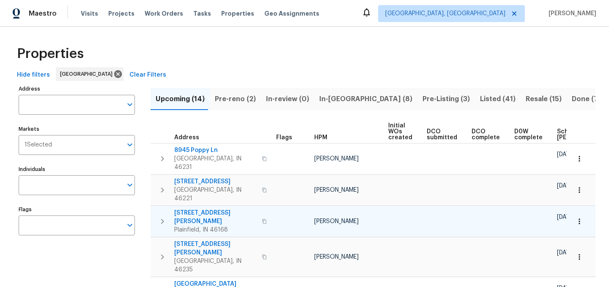
scroll to position [0, 102]
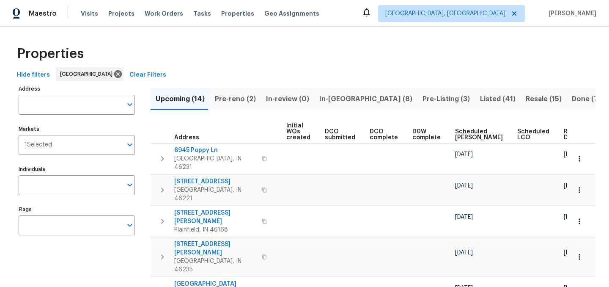
click at [564, 133] on span "Ready Date" at bounding box center [573, 135] width 19 height 12
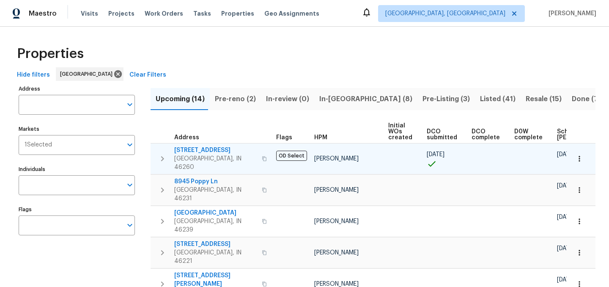
click at [193, 150] on span "[STREET_ADDRESS]" at bounding box center [215, 150] width 82 height 8
click at [580, 154] on icon "button" at bounding box center [579, 158] width 8 height 8
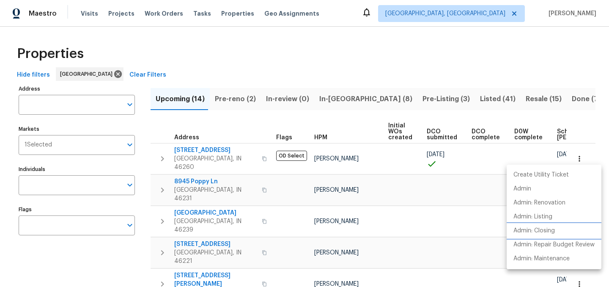
click at [534, 231] on p "Admin: Closing" at bounding box center [533, 230] width 41 height 9
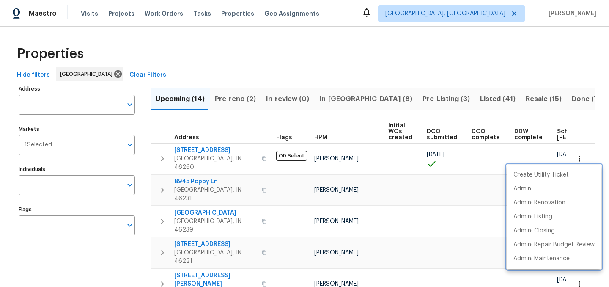
click at [308, 68] on div at bounding box center [304, 143] width 609 height 287
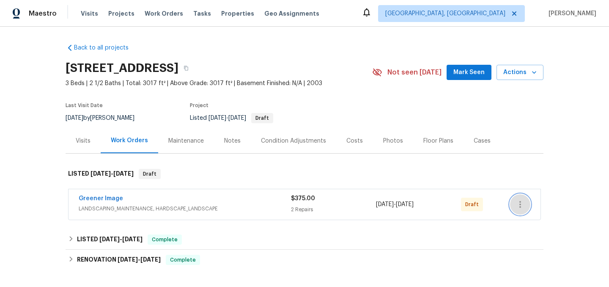
click at [519, 203] on icon "button" at bounding box center [520, 204] width 2 height 7
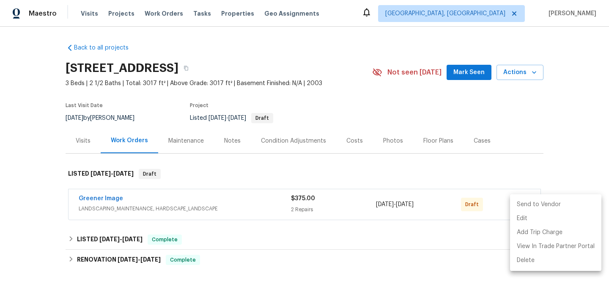
click at [537, 206] on li "Send to Vendor" at bounding box center [555, 204] width 91 height 14
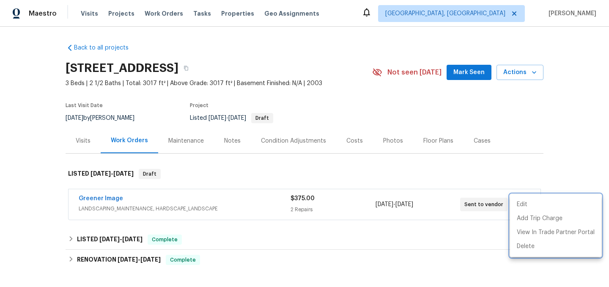
click at [436, 175] on div at bounding box center [304, 143] width 609 height 287
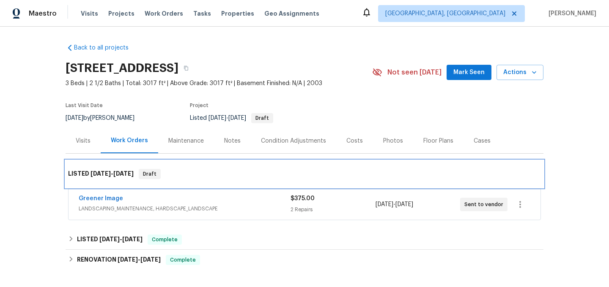
click at [237, 170] on div "LISTED [DATE] - [DATE] Draft" at bounding box center [304, 174] width 473 height 10
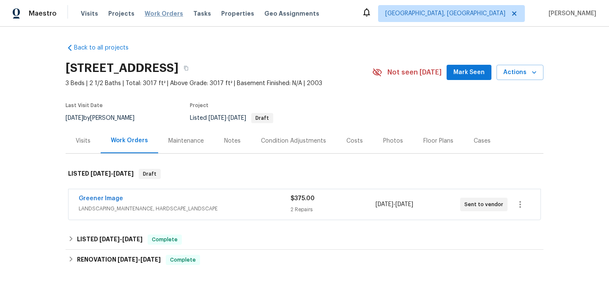
click at [159, 16] on span "Work Orders" at bounding box center [164, 13] width 38 height 8
